Goal: Transaction & Acquisition: Download file/media

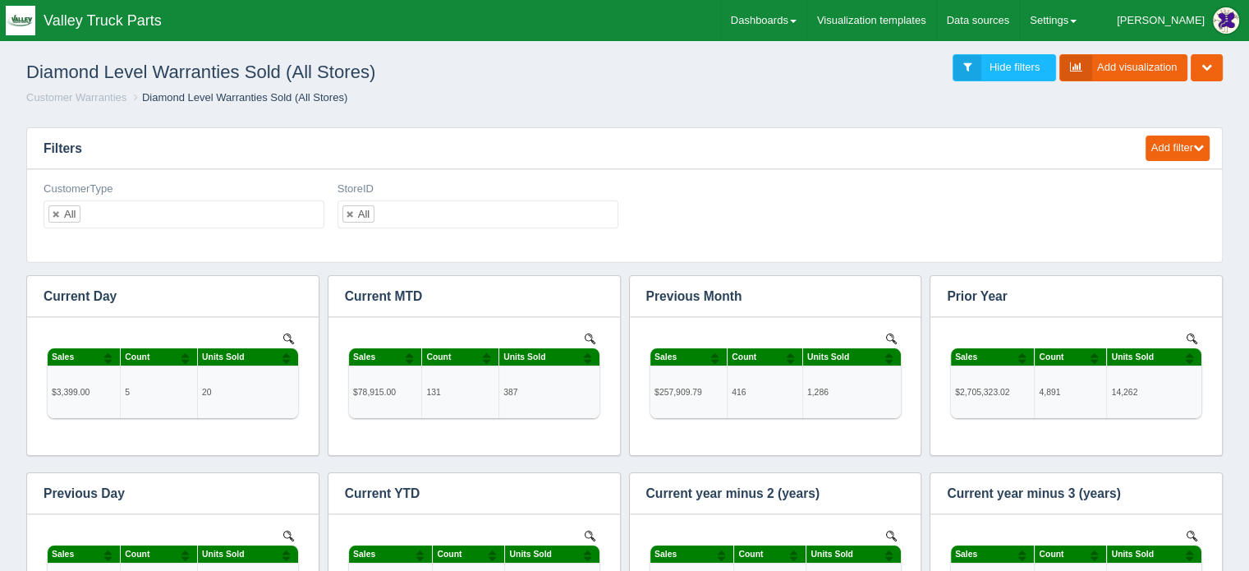
scroll to position [558, 1149]
click at [806, 16] on link "Dashboards" at bounding box center [763, 20] width 85 height 41
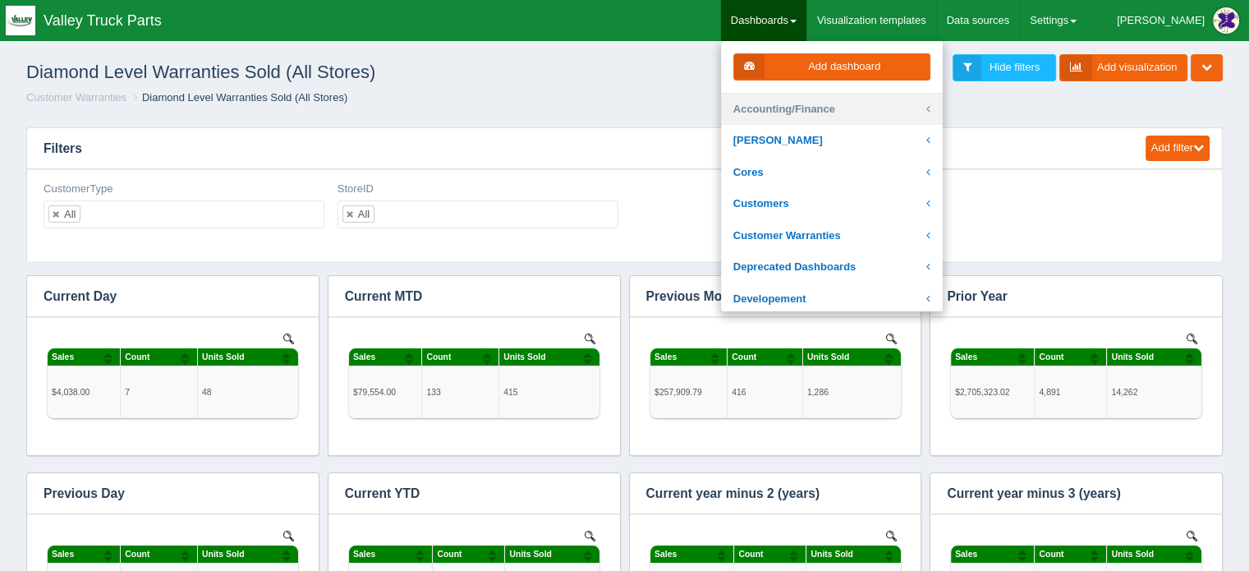
click at [846, 100] on link "Accounting/Finance" at bounding box center [832, 110] width 222 height 32
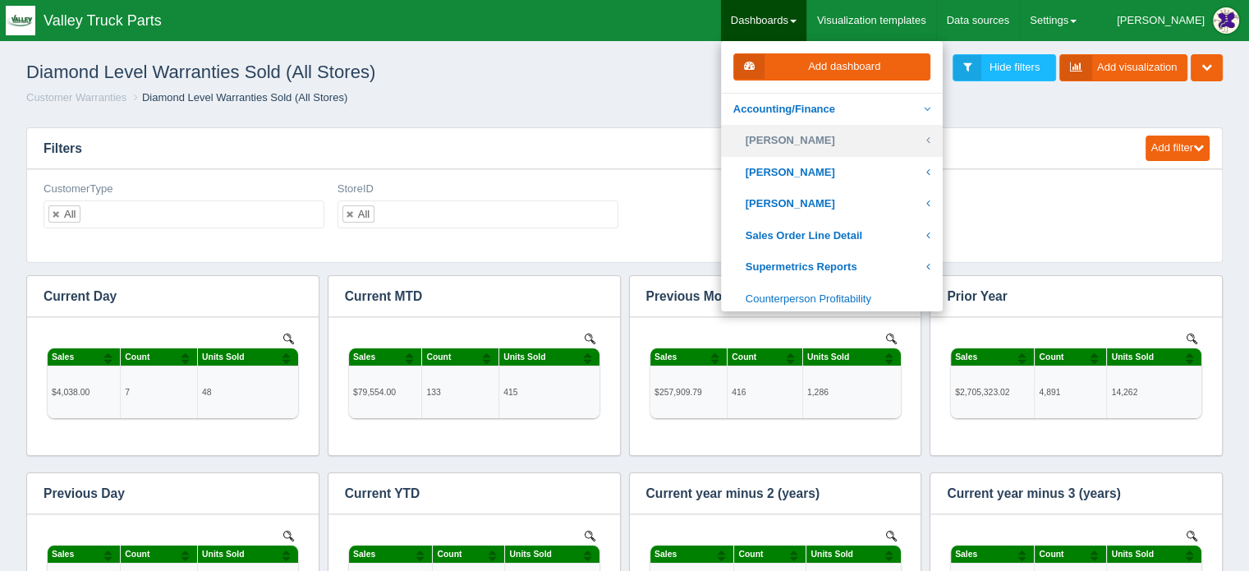
click at [842, 142] on link "[PERSON_NAME]" at bounding box center [832, 141] width 222 height 32
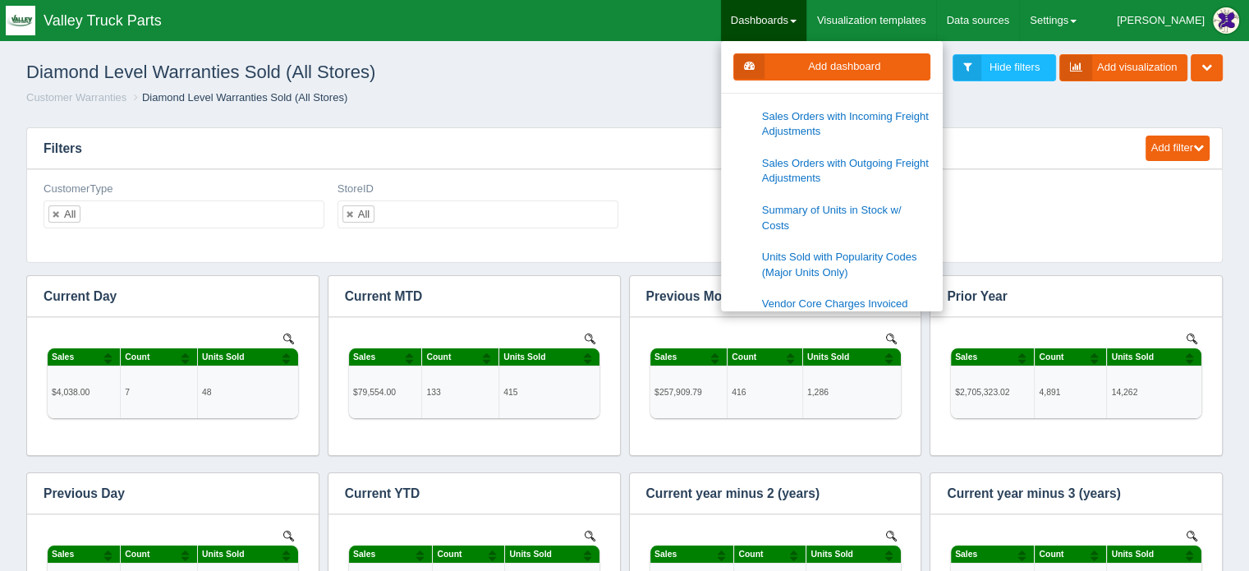
scroll to position [493, 0]
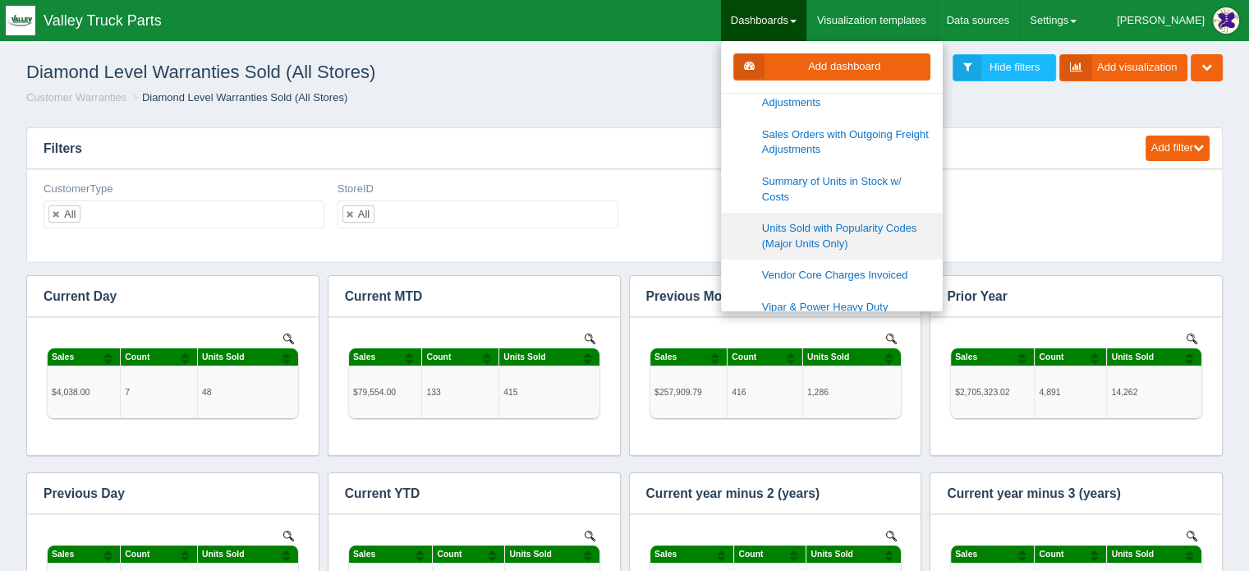
click at [866, 222] on link "Units Sold with Popularity Codes (Major Units Only)" at bounding box center [832, 236] width 222 height 47
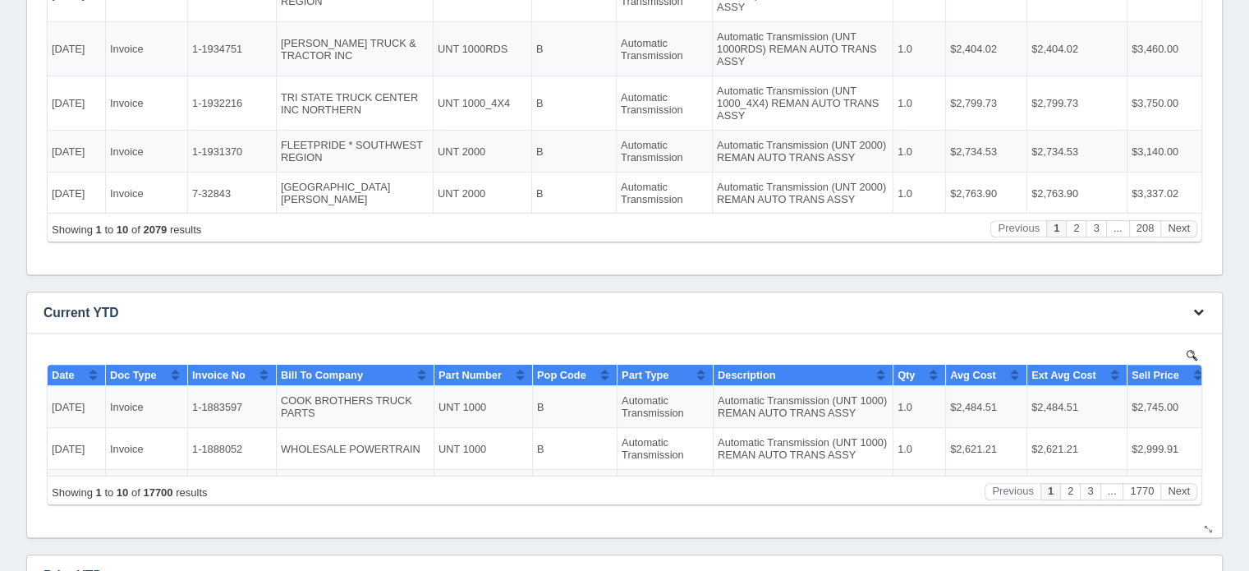
click at [1201, 307] on icon "button" at bounding box center [1198, 311] width 11 height 11
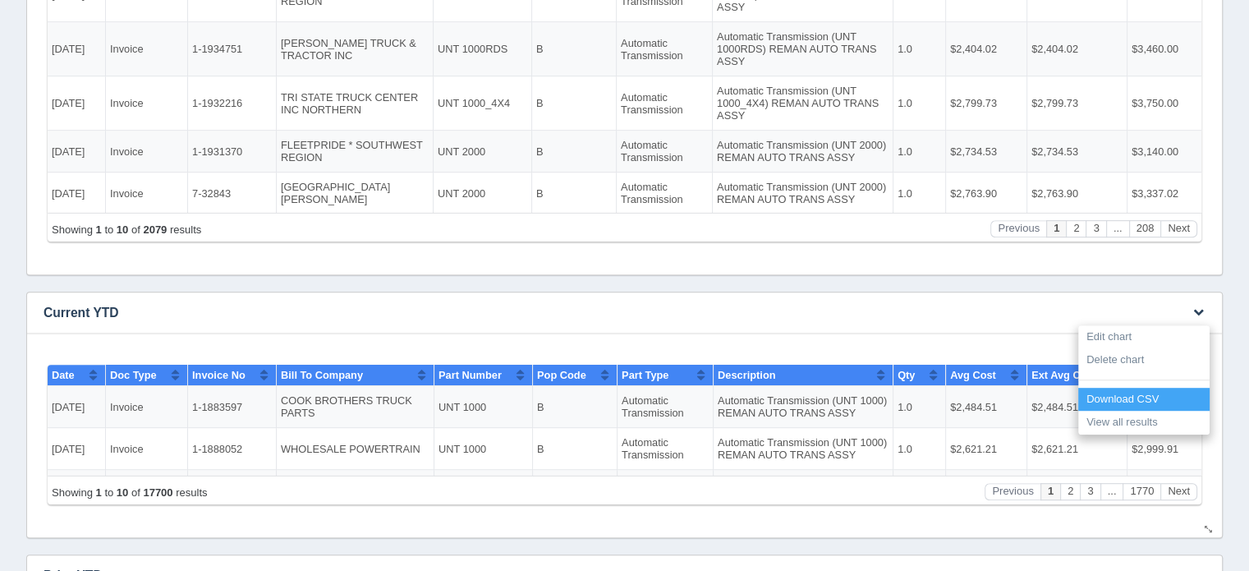
click at [1121, 397] on link "Download CSV" at bounding box center [1143, 400] width 131 height 24
click at [1120, 397] on link "Download CSV" at bounding box center [1143, 400] width 131 height 24
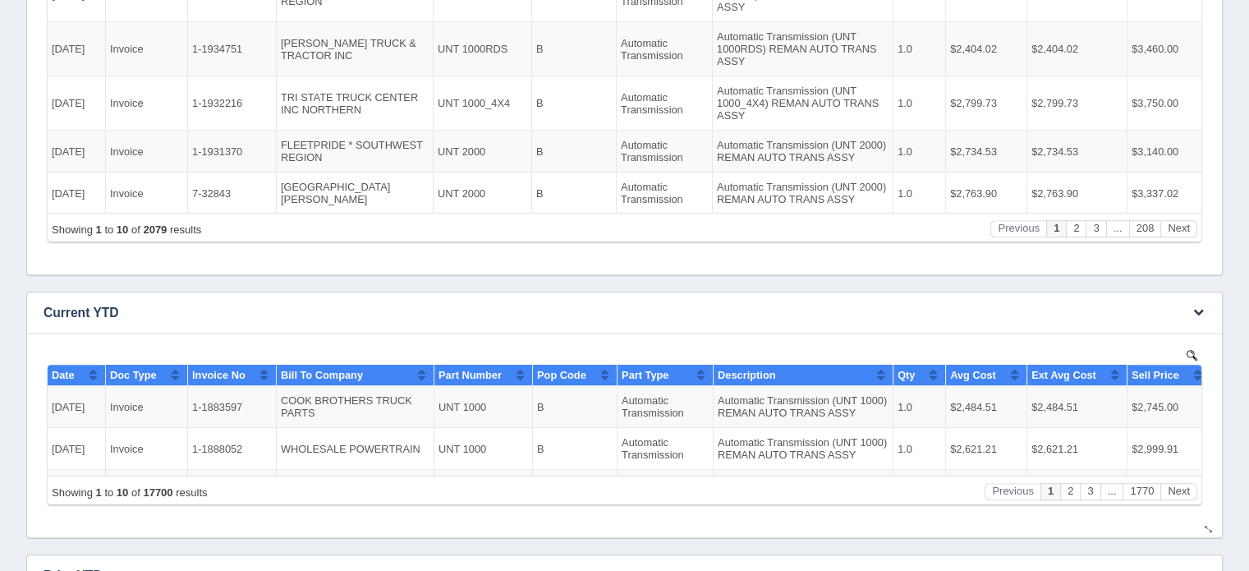
click at [1121, 396] on td "$2,484.51" at bounding box center [1077, 406] width 100 height 42
